Goal: Navigation & Orientation: Find specific page/section

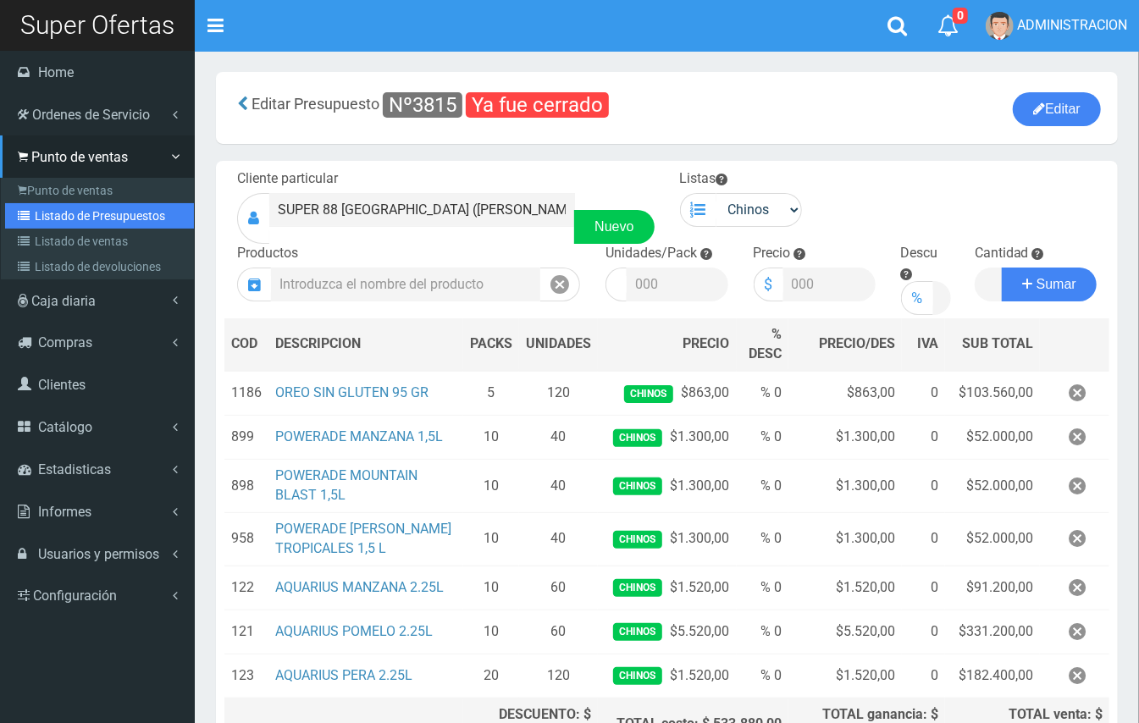
click at [86, 213] on link "Listado de Presupuestos" at bounding box center [99, 215] width 189 height 25
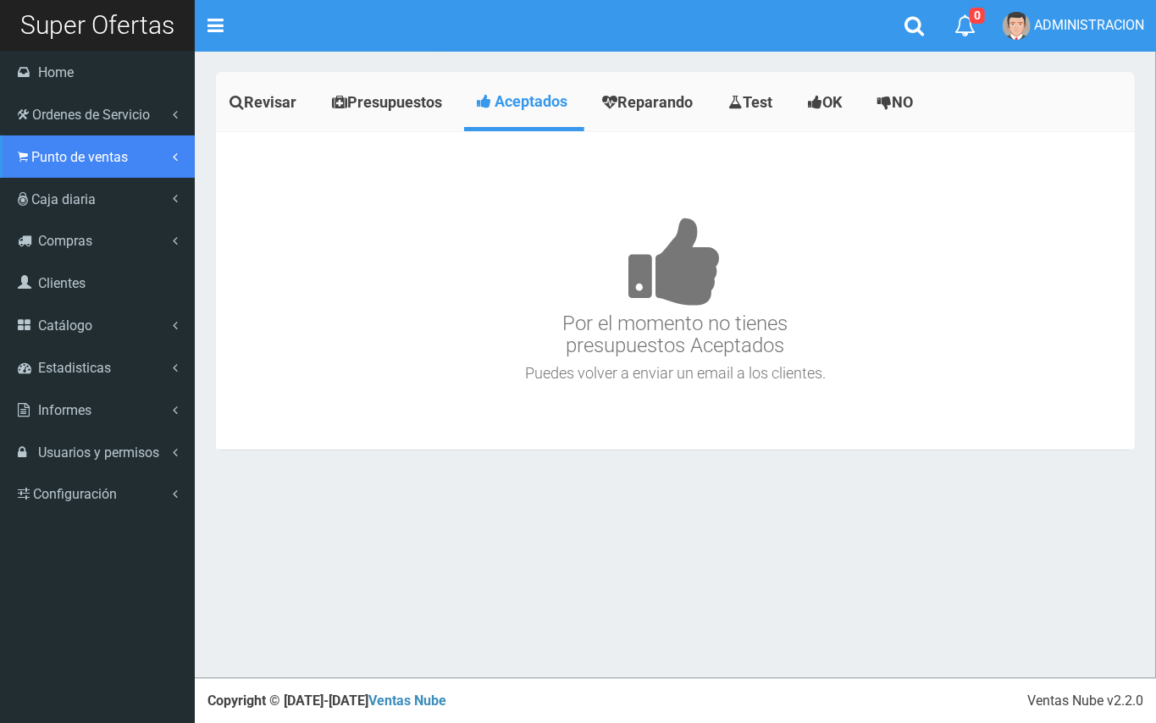
click at [36, 154] on span "Punto de ventas" at bounding box center [79, 157] width 97 height 16
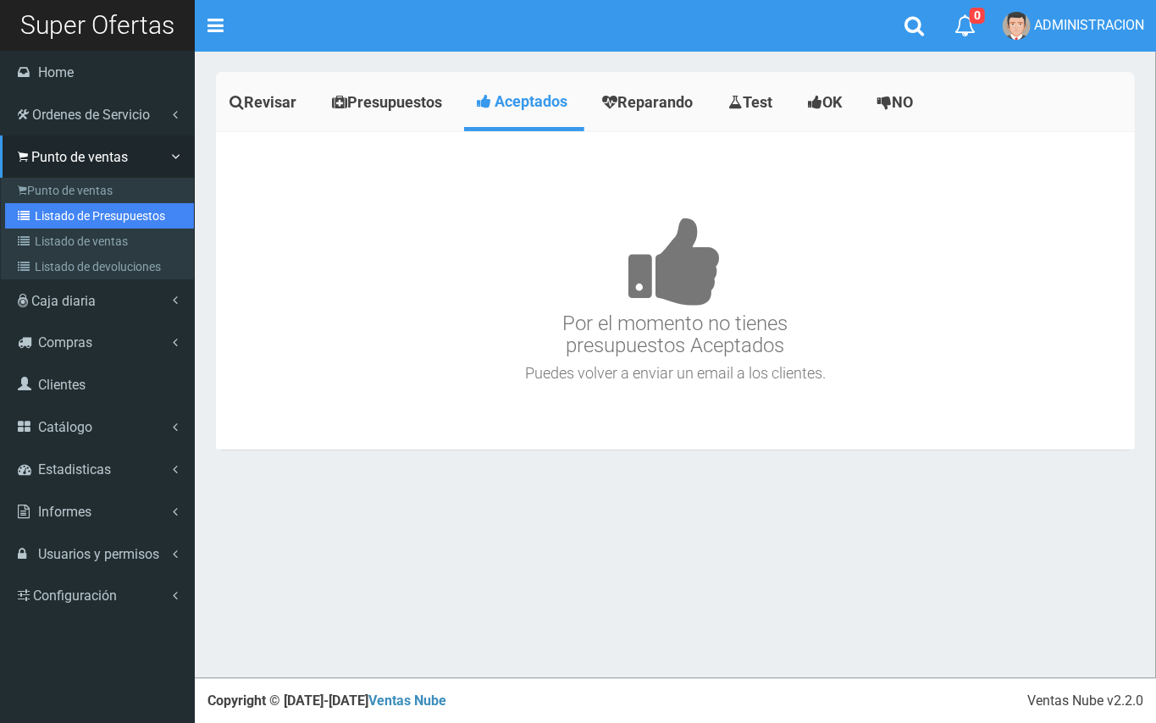
click at [66, 213] on link "Listado de Presupuestos" at bounding box center [99, 215] width 189 height 25
